Goal: Information Seeking & Learning: Learn about a topic

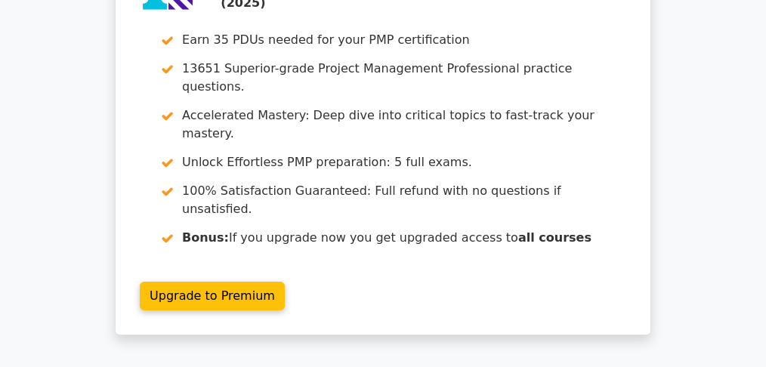
scroll to position [4989, 0]
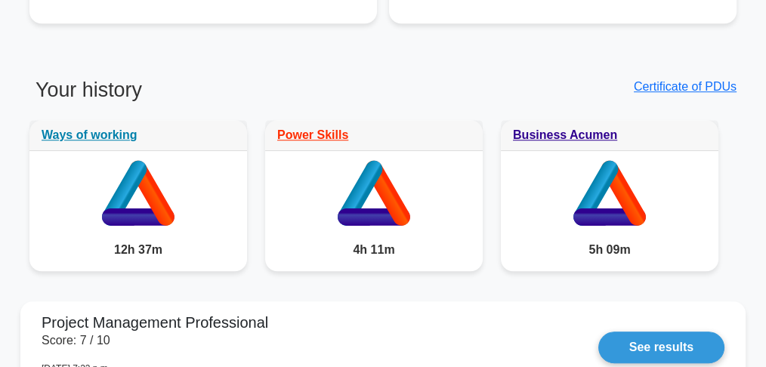
scroll to position [1238, 0]
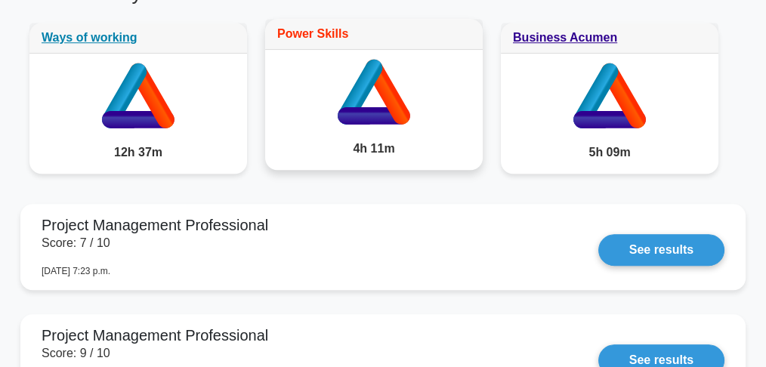
click at [323, 33] on link "Power Skills" at bounding box center [312, 33] width 71 height 13
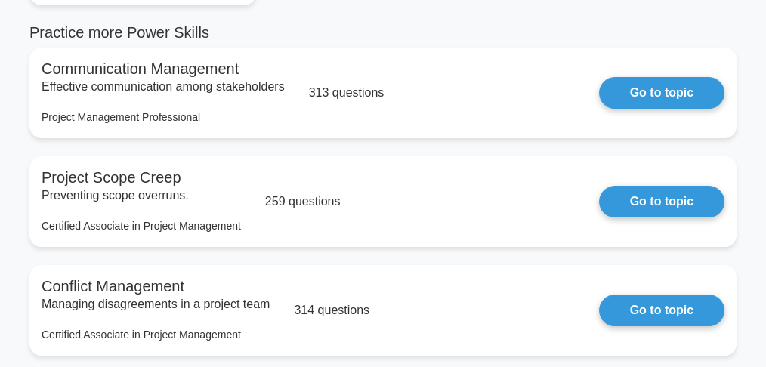
scroll to position [252, 0]
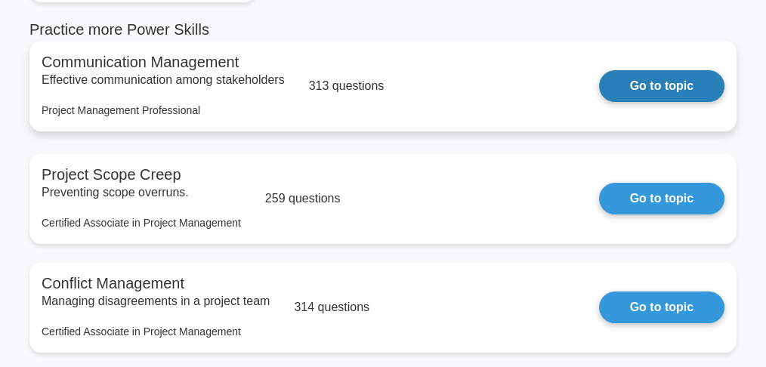
click at [599, 89] on link "Go to topic" at bounding box center [661, 86] width 125 height 32
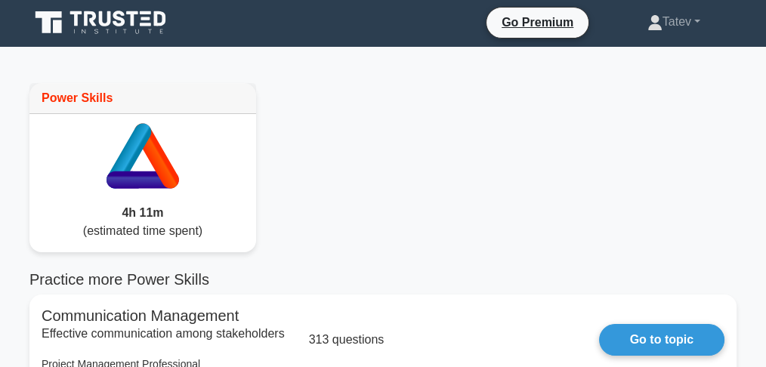
scroll to position [0, 0]
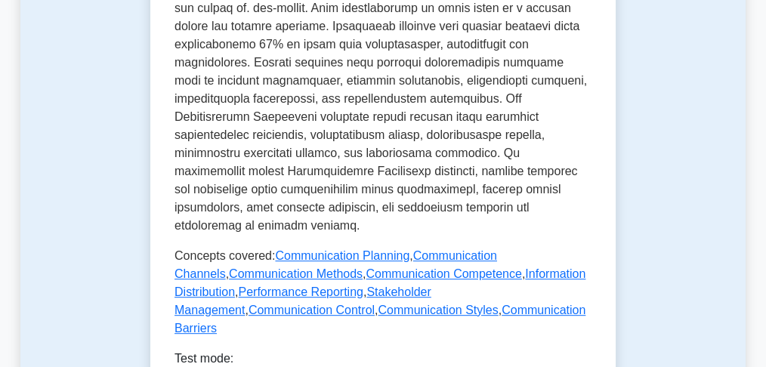
scroll to position [856, 0]
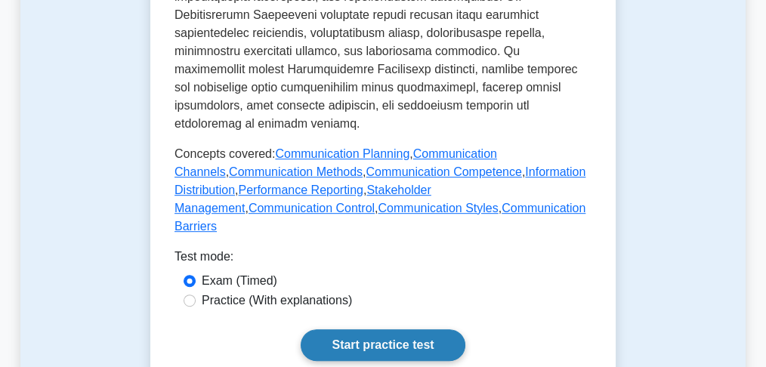
click at [387, 329] on link "Start practice test" at bounding box center [383, 345] width 164 height 32
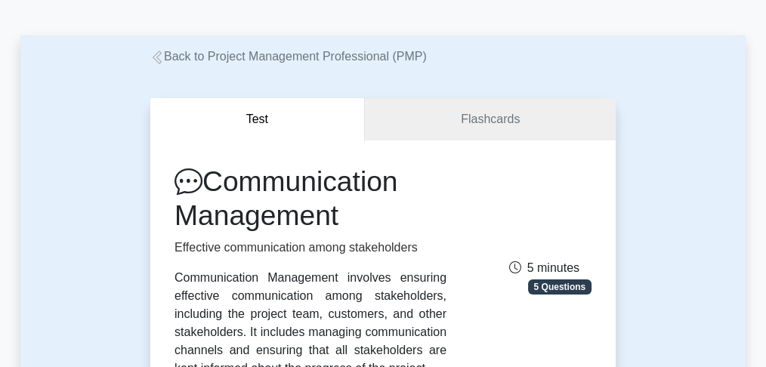
scroll to position [0, 0]
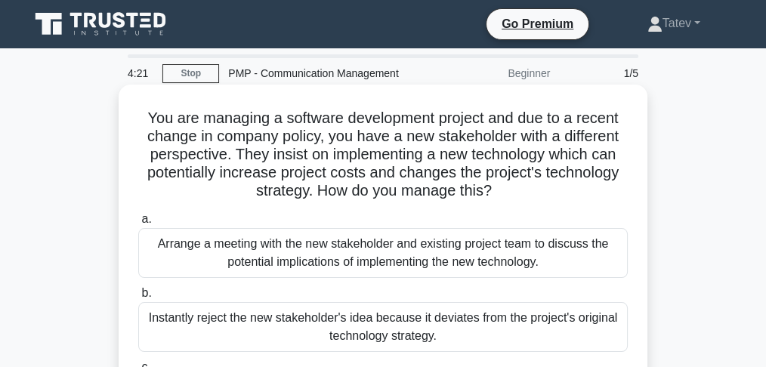
click at [376, 258] on div "Arrange a meeting with the new stakeholder and existing project team to discuss…" at bounding box center [383, 253] width 490 height 50
click at [138, 224] on input "a. Arrange a meeting with the new stakeholder and existing project team to disc…" at bounding box center [138, 220] width 0 height 10
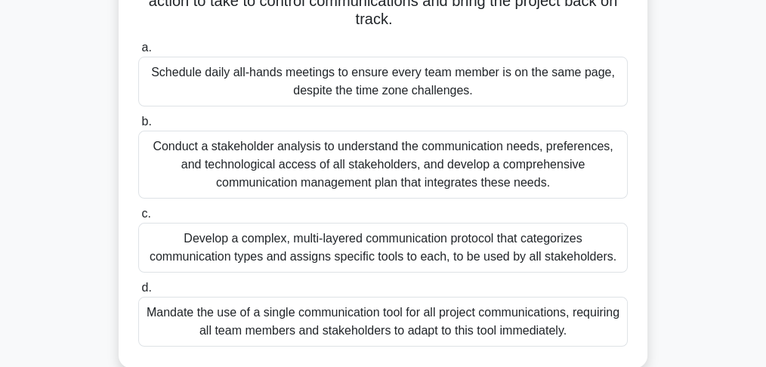
scroll to position [352, 0]
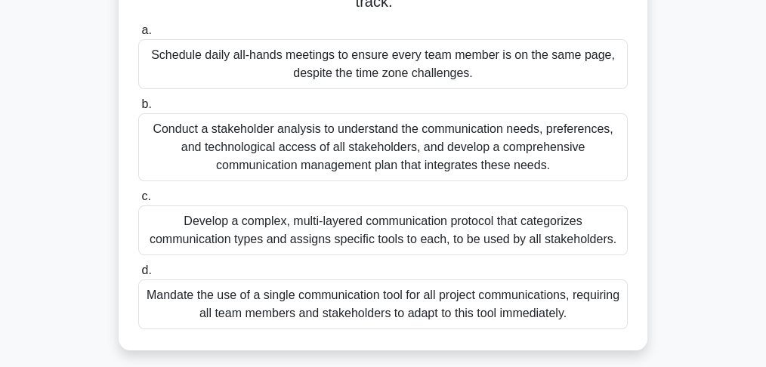
click at [352, 170] on div "Conduct a stakeholder analysis to understand the communication needs, preferenc…" at bounding box center [383, 147] width 490 height 68
click at [138, 110] on input "b. Conduct a stakeholder analysis to understand the communication needs, prefer…" at bounding box center [138, 105] width 0 height 10
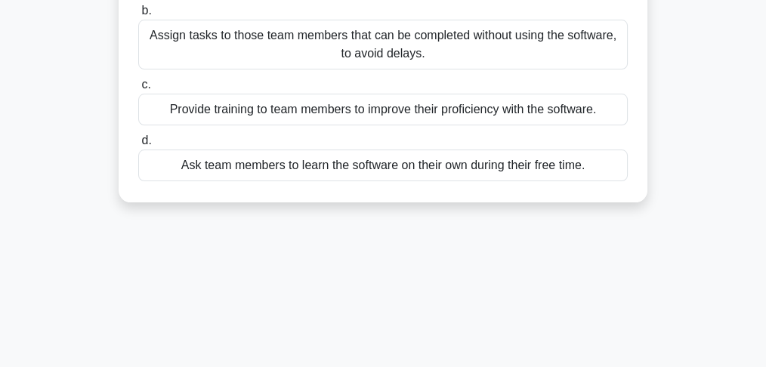
scroll to position [252, 0]
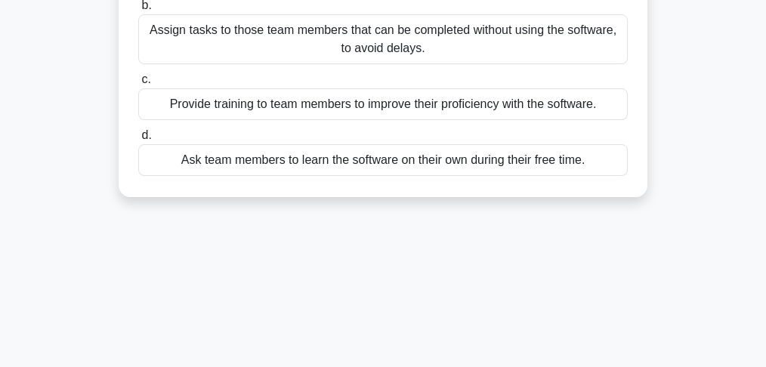
click at [239, 109] on div "Provide training to team members to improve their proficiency with the software." at bounding box center [383, 104] width 490 height 32
click at [138, 85] on input "c. Provide training to team members to improve their proficiency with the softw…" at bounding box center [138, 80] width 0 height 10
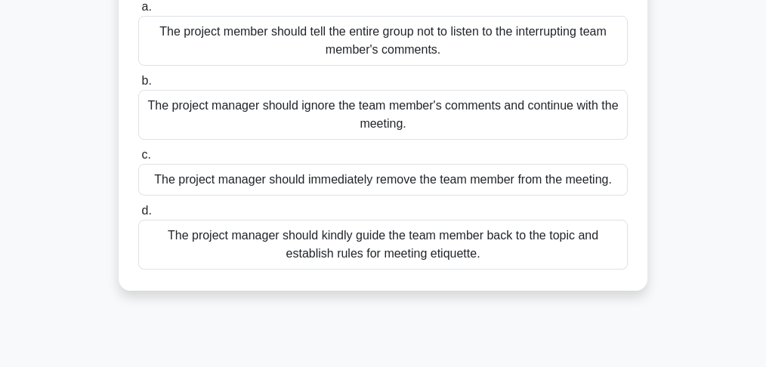
scroll to position [201, 0]
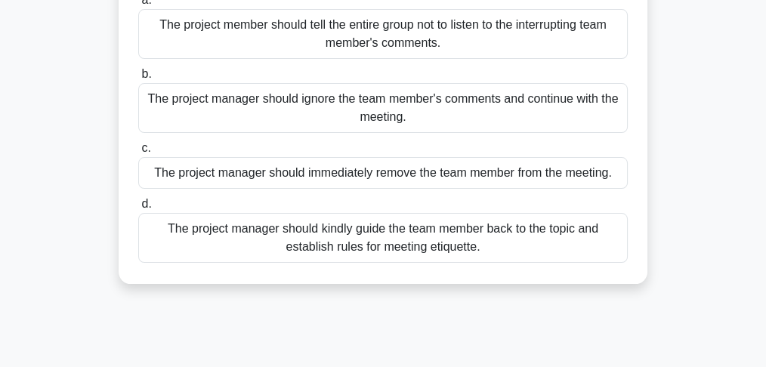
click at [308, 245] on div "The project manager should kindly guide the team member back to the topic and e…" at bounding box center [383, 238] width 490 height 50
click at [138, 209] on input "d. The project manager should kindly guide the team member back to the topic an…" at bounding box center [138, 204] width 0 height 10
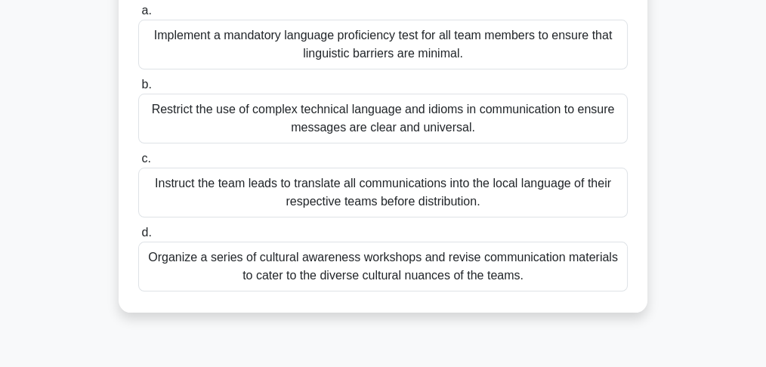
scroll to position [252, 0]
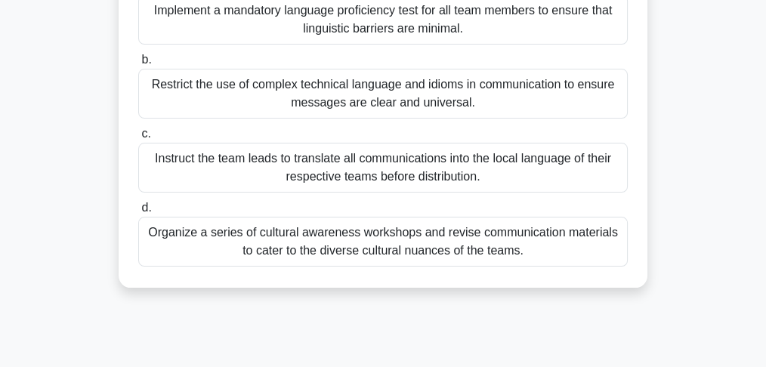
click at [317, 249] on div "Organize a series of cultural awareness workshops and revise communication mate…" at bounding box center [383, 242] width 490 height 50
click at [138, 213] on input "d. Organize a series of cultural awareness workshops and revise communication m…" at bounding box center [138, 208] width 0 height 10
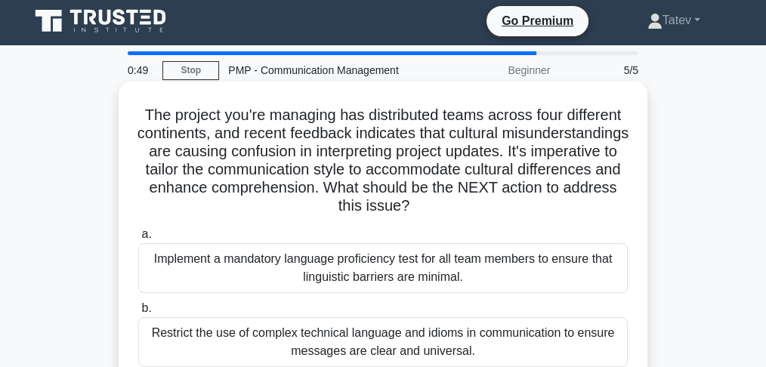
scroll to position [0, 0]
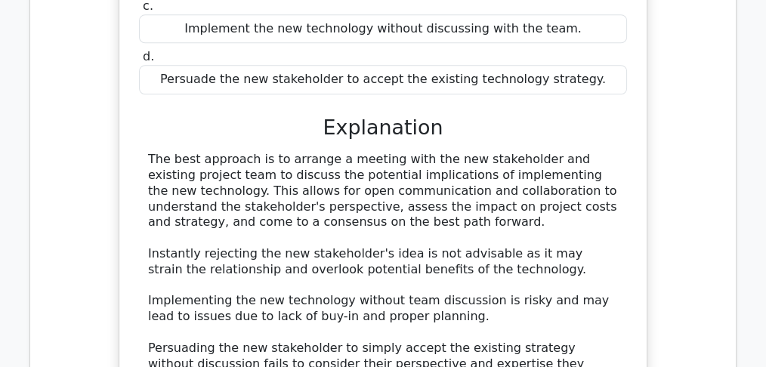
scroll to position [1360, 0]
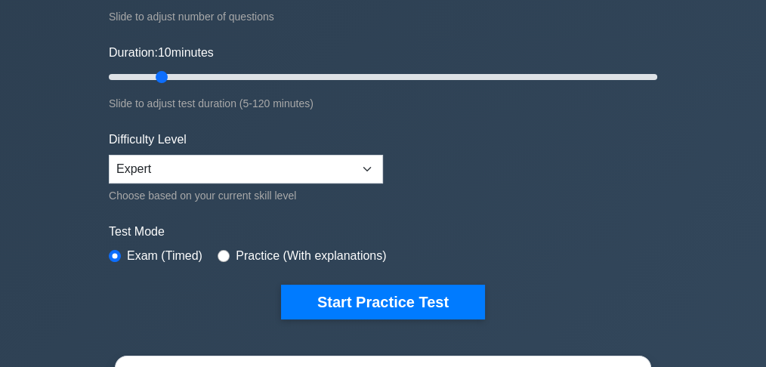
scroll to position [252, 0]
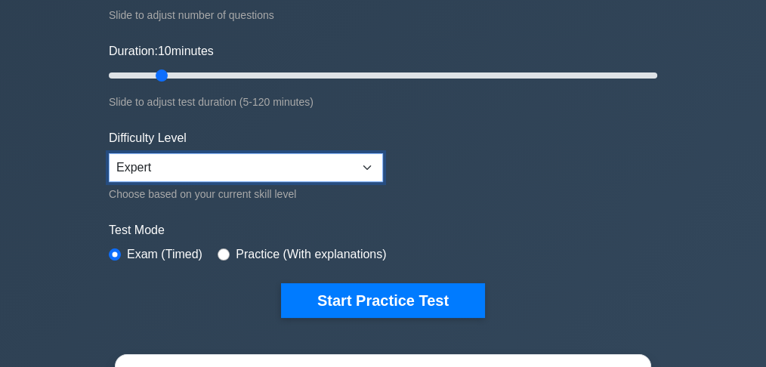
click at [149, 163] on select "Beginner Intermediate Expert" at bounding box center [246, 167] width 274 height 29
click at [109, 153] on select "Beginner Intermediate Expert" at bounding box center [246, 167] width 274 height 29
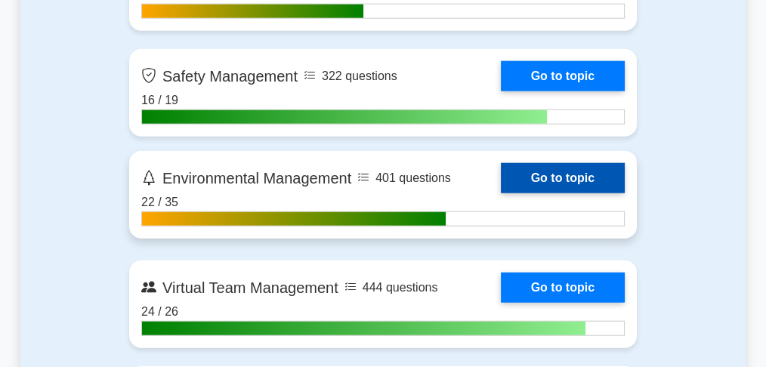
scroll to position [3778, 0]
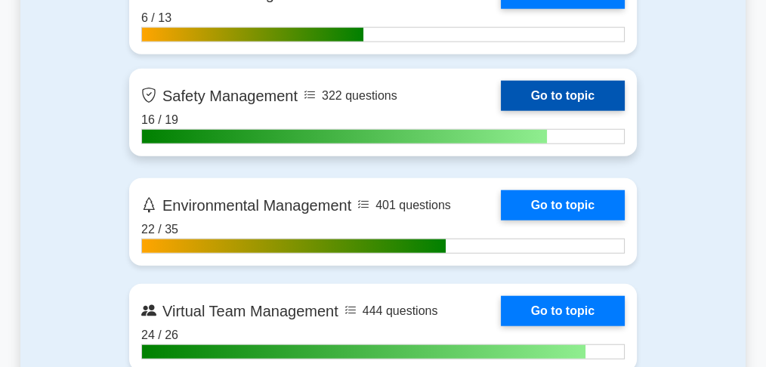
click at [501, 111] on link "Go to topic" at bounding box center [563, 96] width 124 height 30
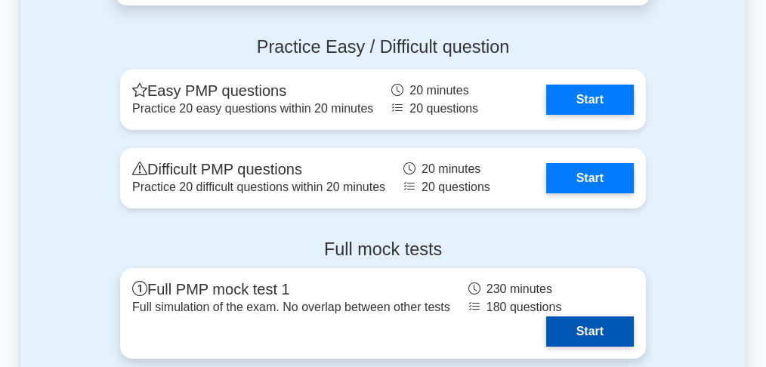
scroll to position [5695, 0]
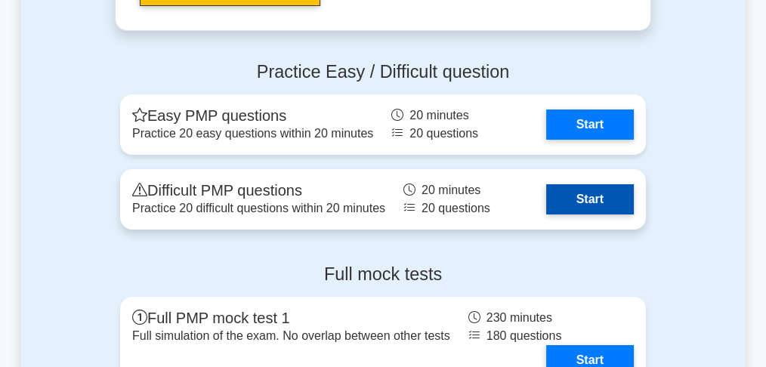
click at [597, 190] on link "Start" at bounding box center [590, 199] width 88 height 30
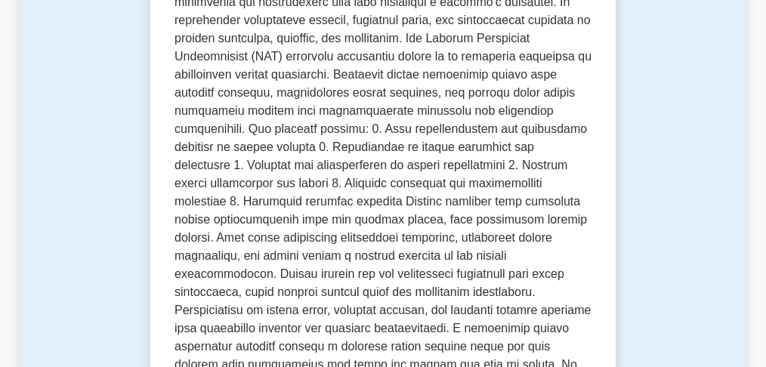
scroll to position [453, 0]
